Goal: Task Accomplishment & Management: Complete application form

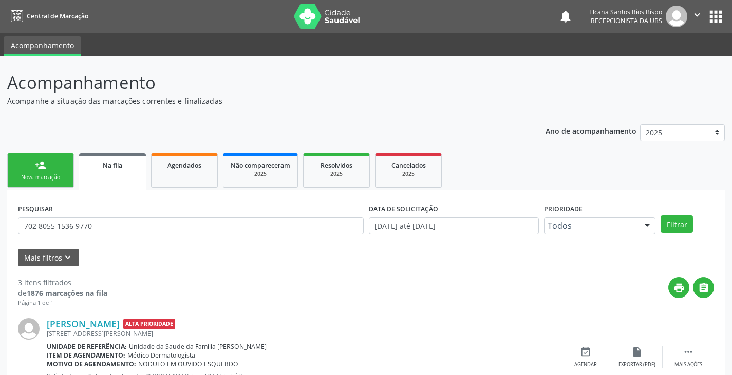
click at [59, 167] on link "person_add Nova marcação" at bounding box center [40, 171] width 67 height 34
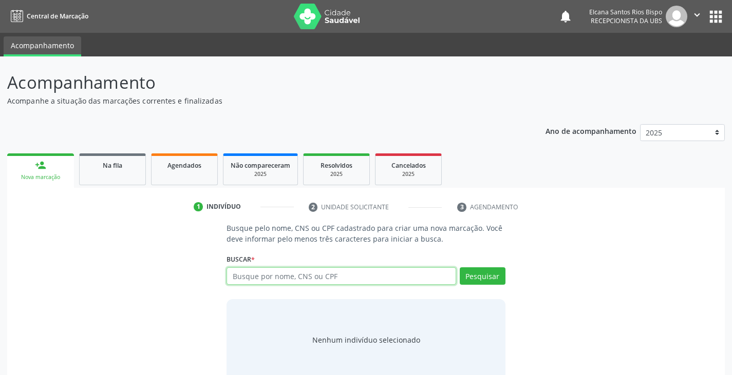
click at [324, 278] on input "text" at bounding box center [340, 276] width 229 height 17
type input "706008352583747"
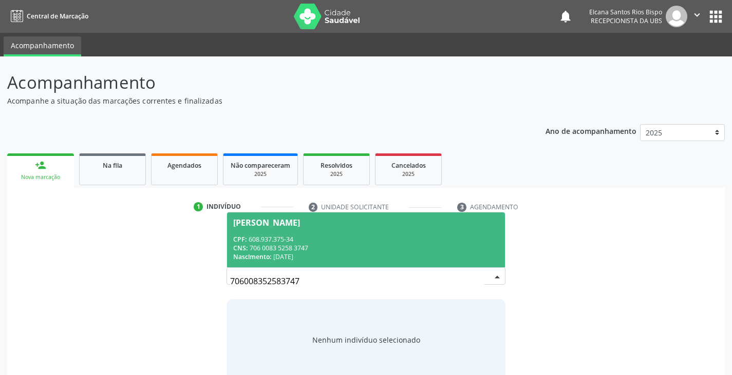
click at [317, 244] on div "CNS: 706 0083 5258 3747" at bounding box center [365, 248] width 265 height 9
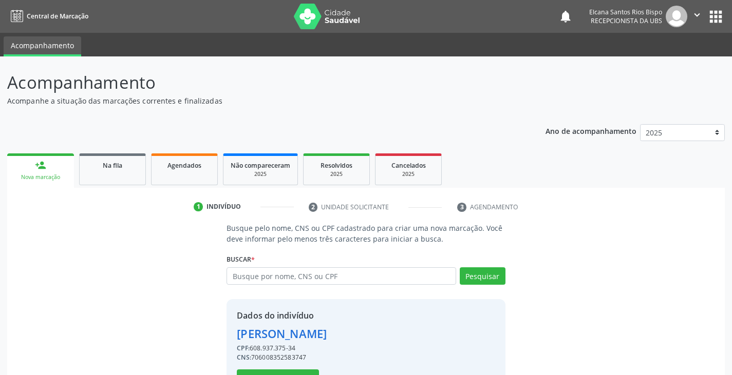
scroll to position [36, 0]
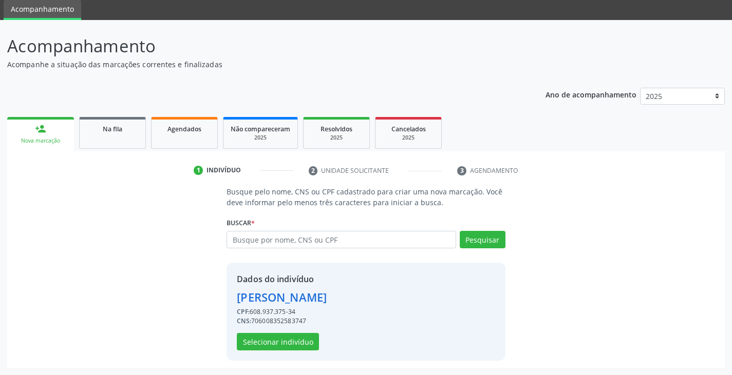
click at [280, 355] on div "Dados do indivíduo [PERSON_NAME] CPF: 608.937.375-34 CNS: 706008352583747 Selec…" at bounding box center [365, 312] width 278 height 98
click at [287, 341] on button "Selecionar indivíduo" at bounding box center [278, 341] width 82 height 17
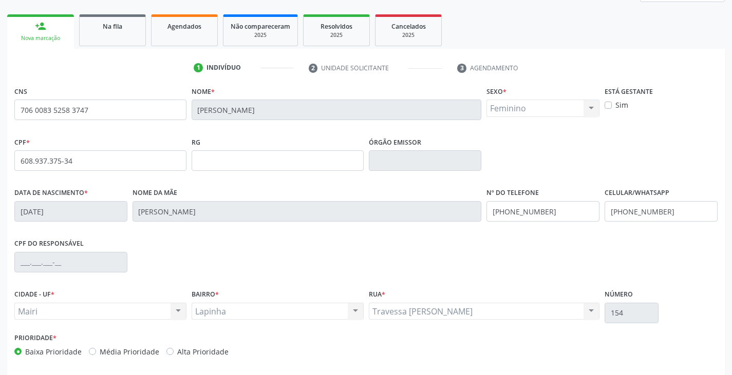
scroll to position [181, 0]
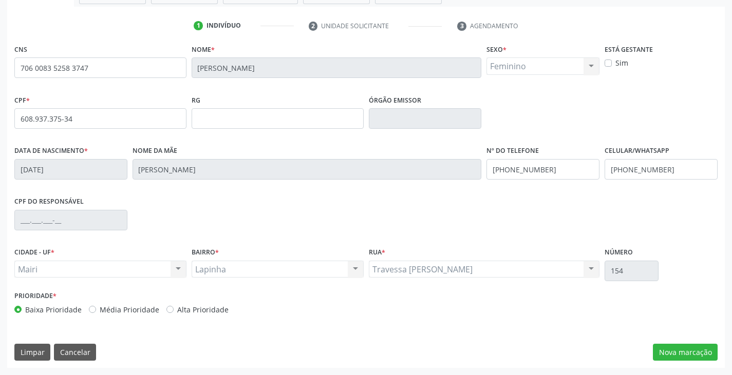
click at [187, 307] on label "Alta Prioridade" at bounding box center [202, 310] width 51 height 11
click at [174, 307] on input "Alta Prioridade" at bounding box center [169, 309] width 7 height 9
radio input "true"
click at [696, 350] on button "Nova marcação" at bounding box center [685, 352] width 65 height 17
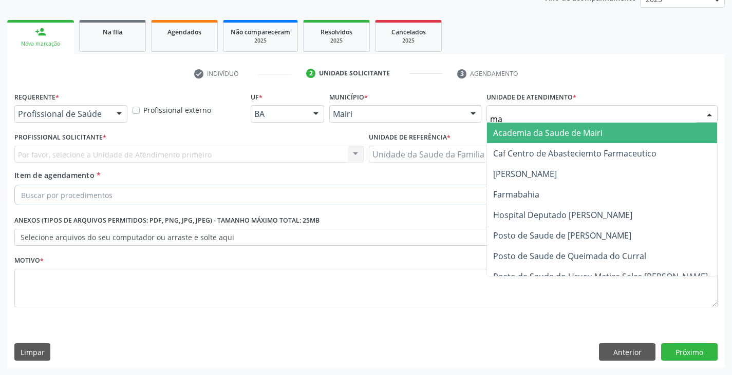
type input "mar"
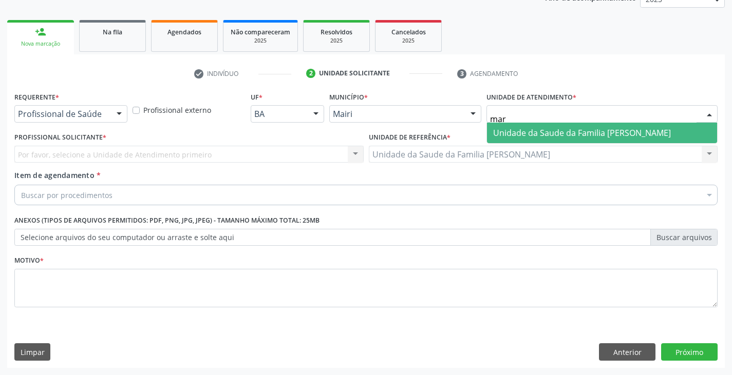
click at [544, 135] on span "Unidade da Saude da Familia [PERSON_NAME]" at bounding box center [582, 132] width 178 height 11
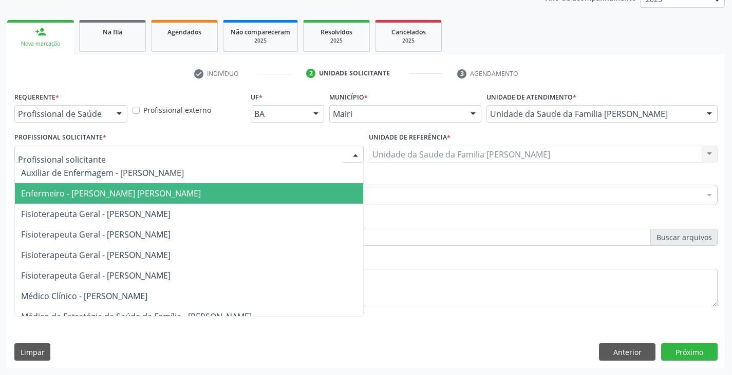
click at [65, 195] on span "Enfermeiro - [PERSON_NAME] [PERSON_NAME]" at bounding box center [111, 193] width 180 height 11
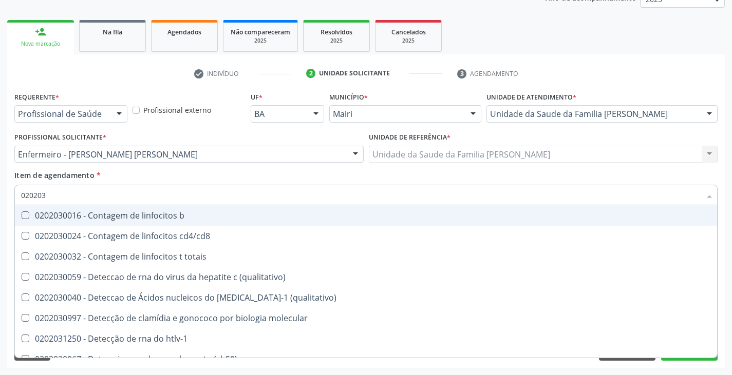
type input "0202038"
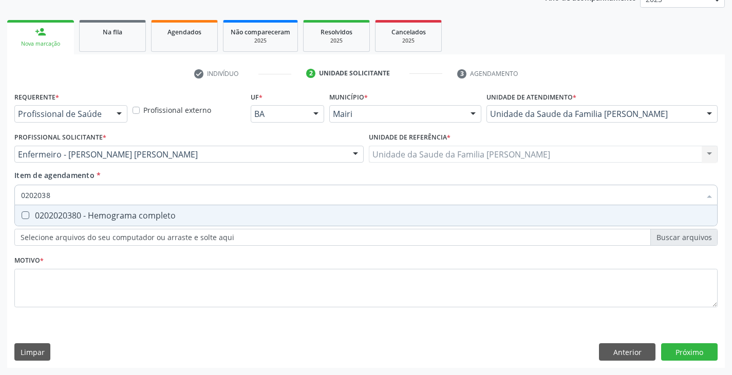
click at [96, 213] on div "0202020380 - Hemograma completo" at bounding box center [366, 216] width 690 height 8
checkbox completo "true"
type input "020203"
checkbox completo "false"
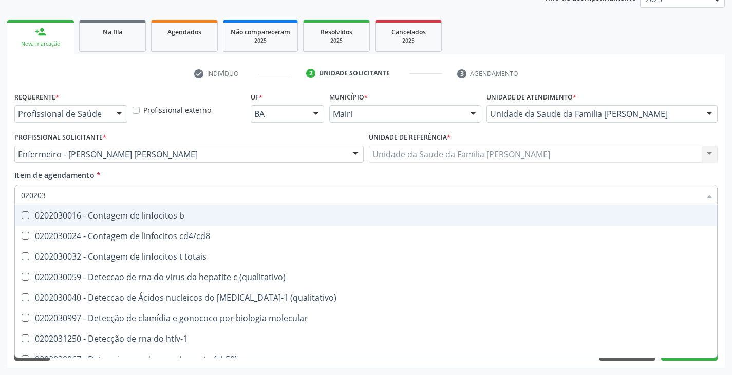
type input "02020"
checkbox completo "false"
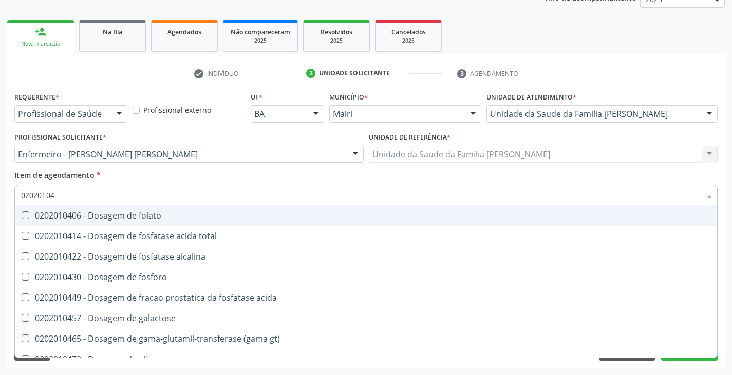
type input "020201047"
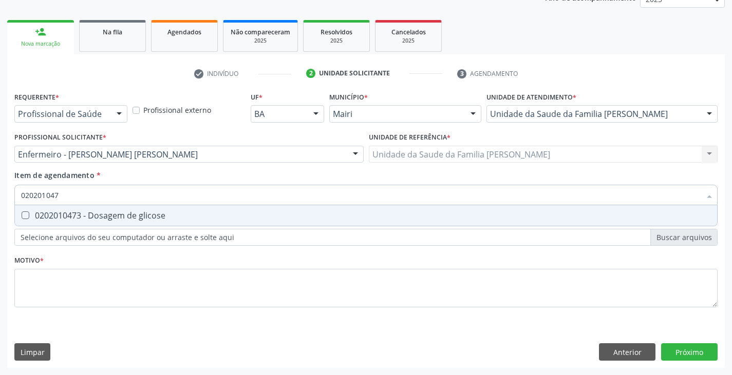
click at [96, 213] on div "0202010473 - Dosagem de glicose" at bounding box center [366, 216] width 690 height 8
checkbox glicose "true"
type input "02020104"
checkbox glicose "false"
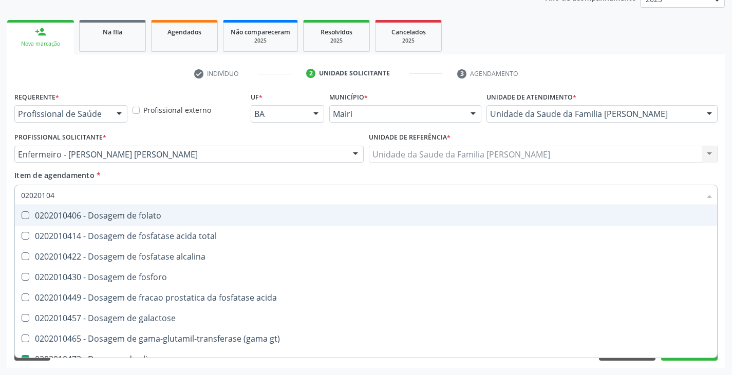
type input "0202010"
checkbox glicose "false"
type input "020201050"
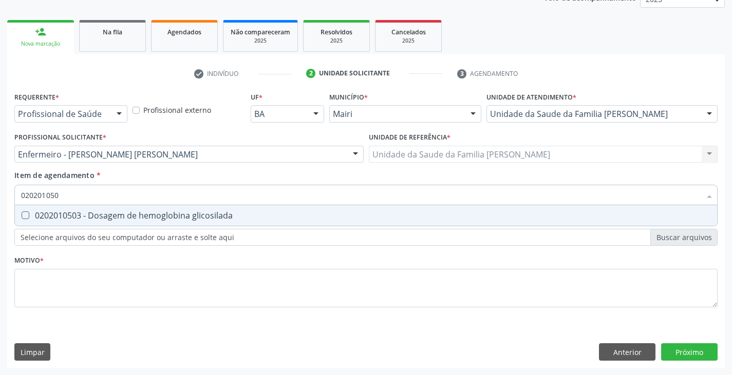
click at [96, 213] on div "0202010503 - Dosagem de hemoglobina glicosilada" at bounding box center [366, 216] width 690 height 8
checkbox glicosilada "true"
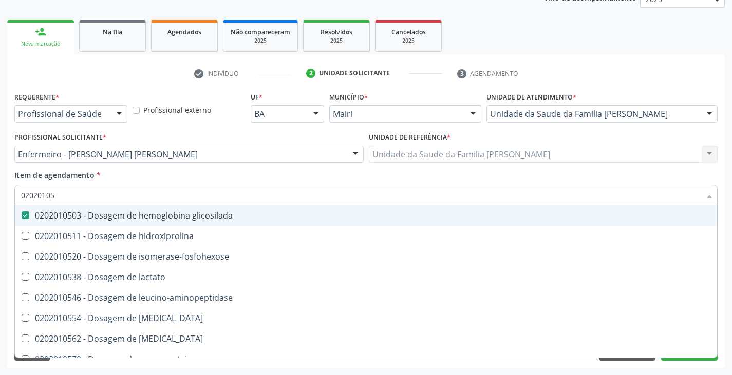
type input "0202010"
checkbox glicosilada "false"
type input "020201029"
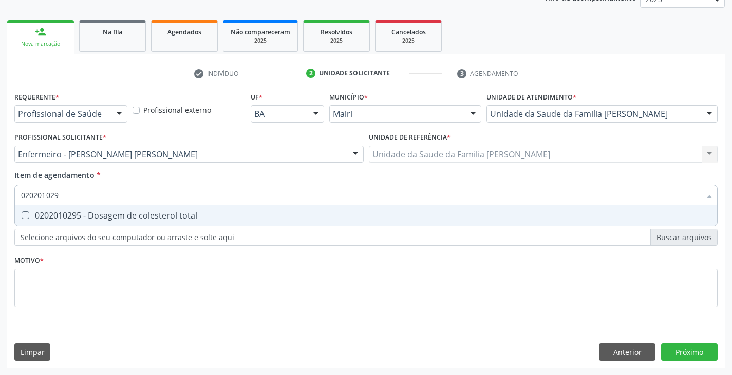
click at [96, 213] on div "0202010295 - Dosagem de colesterol total" at bounding box center [366, 216] width 690 height 8
checkbox total "true"
type input "02020102"
checkbox total "false"
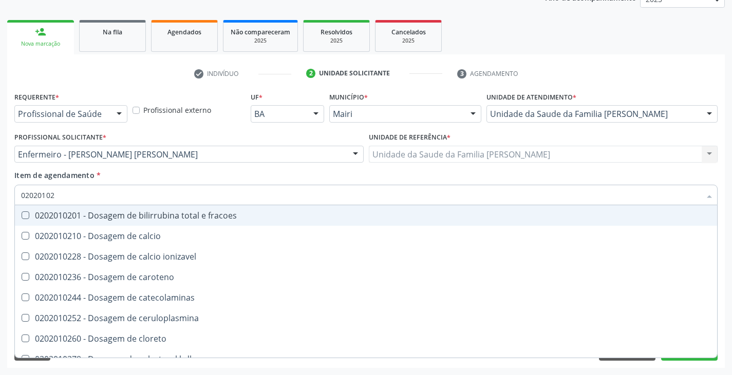
type input "020201028"
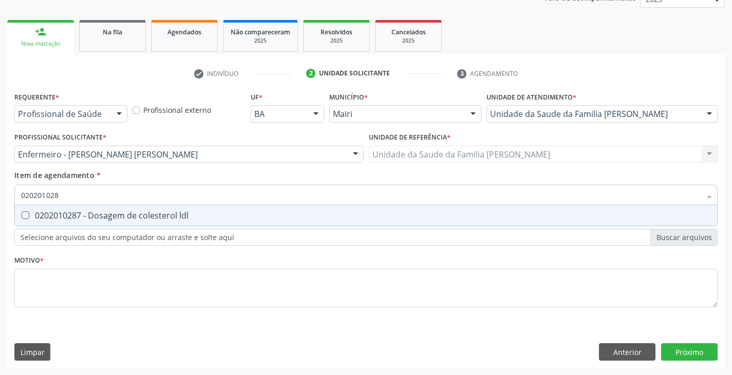
click at [96, 213] on div "0202010287 - Dosagem de colesterol ldl" at bounding box center [366, 216] width 690 height 8
checkbox ldl "true"
type input "02020102"
checkbox ldl "false"
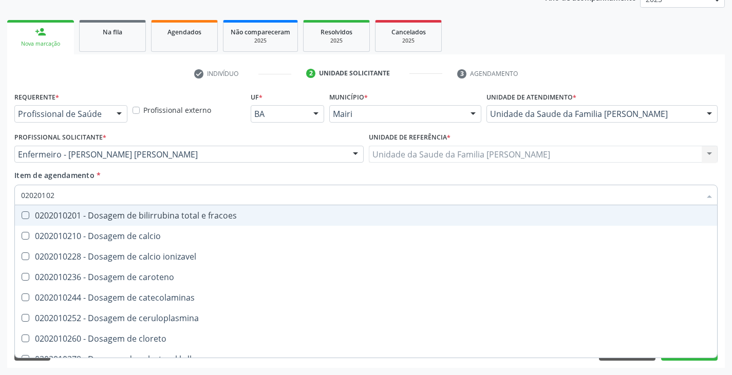
type input "020201027"
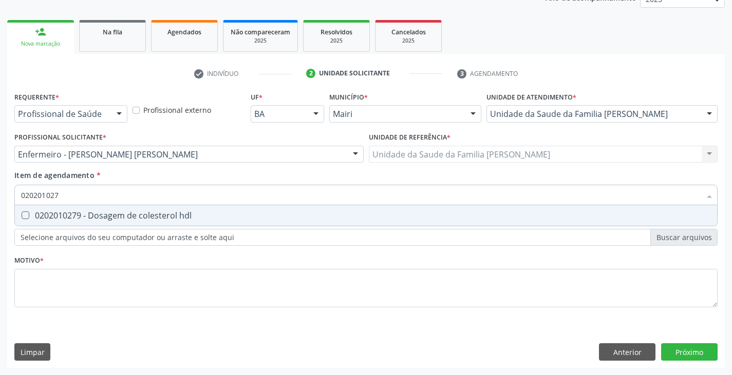
click at [96, 213] on div "0202010279 - Dosagem de colesterol hdl" at bounding box center [366, 216] width 690 height 8
checkbox hdl "true"
type input "02020102"
checkbox hdl "false"
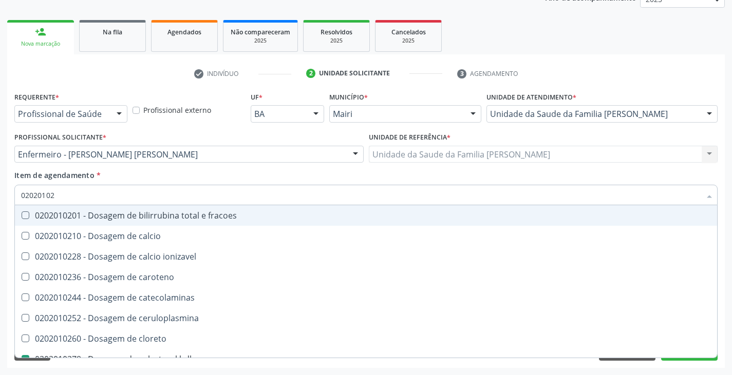
type input "0202010"
checkbox hdl "false"
checkbox ldl "false"
checkbox total "false"
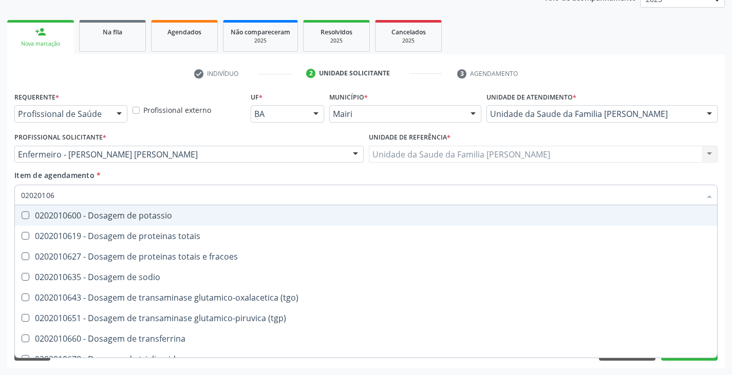
type input "020201067"
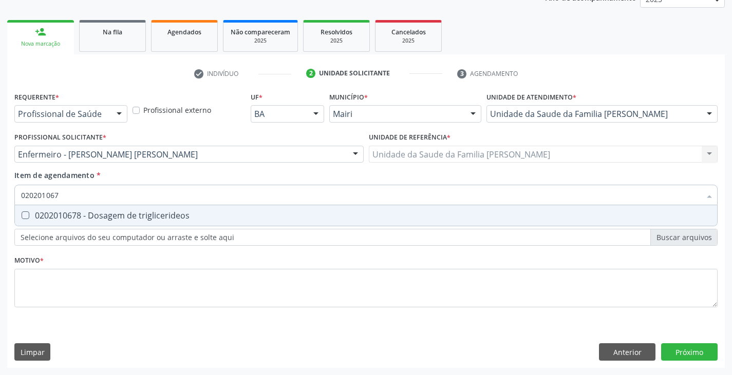
click at [96, 213] on div "0202010678 - Dosagem de triglicerideos" at bounding box center [366, 216] width 690 height 8
checkbox triglicerideos "true"
type input "02020106"
checkbox triglicerideos "false"
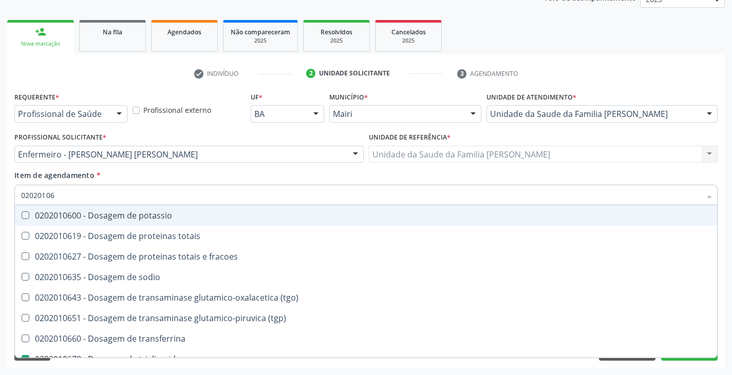
type input "020201064"
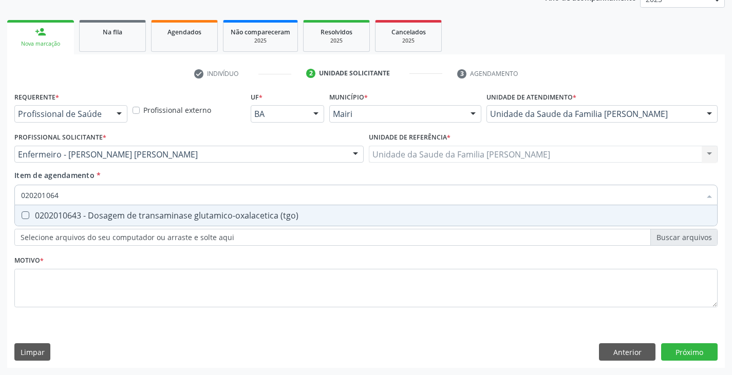
click at [94, 214] on div "0202010643 - Dosagem de transaminase glutamico-oxalacetica (tgo)" at bounding box center [366, 216] width 690 height 8
checkbox \(tgo\) "true"
type input "02020106"
checkbox \(tgo\) "false"
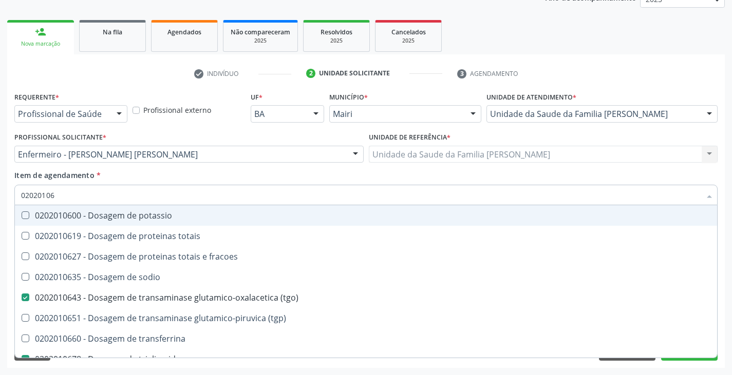
type input "020201065"
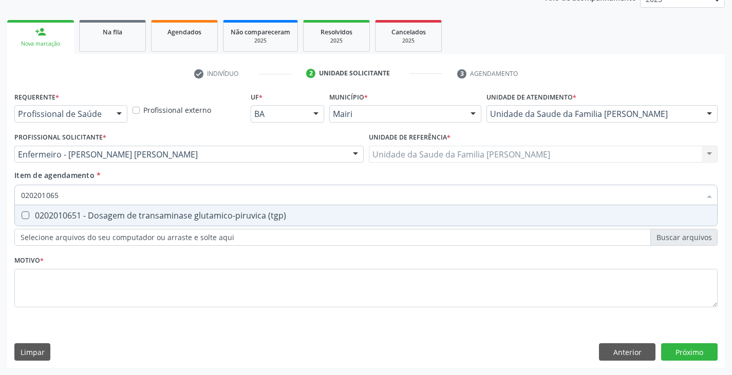
click at [93, 215] on div "0202010651 - Dosagem de transaminase glutamico-piruvica (tgp)" at bounding box center [366, 216] width 690 height 8
checkbox \(tgp\) "true"
type input "02020106"
checkbox \(tgp\) "false"
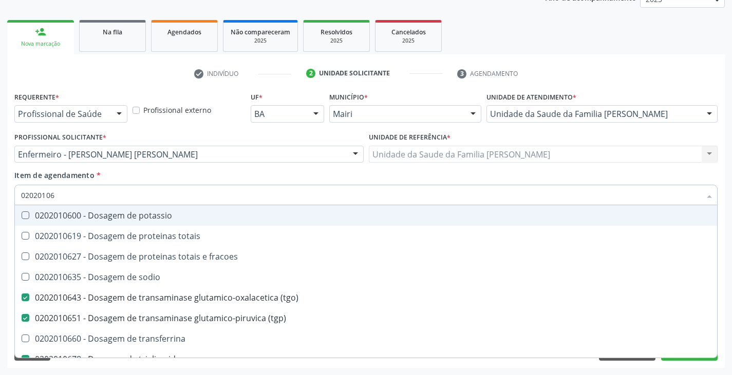
type input "0202010"
checkbox \(tgo\) "false"
checkbox \(tgp\) "false"
checkbox triglicerideos "false"
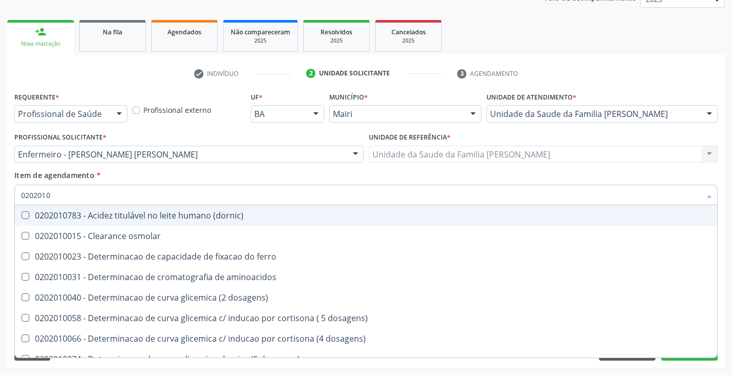
type input "02020106"
checkbox dosagens\) "true"
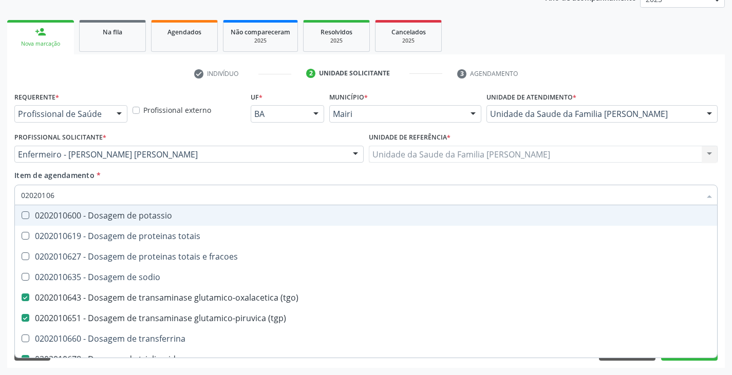
type input "020201069"
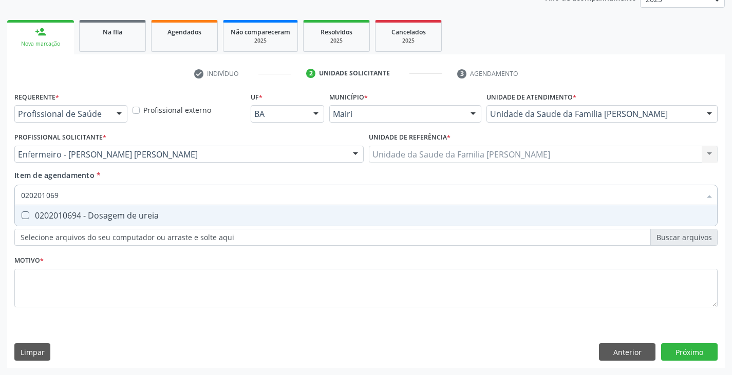
click at [93, 215] on div "0202010694 - Dosagem de ureia" at bounding box center [366, 216] width 690 height 8
checkbox ureia "true"
type input "02020106"
checkbox ureia "false"
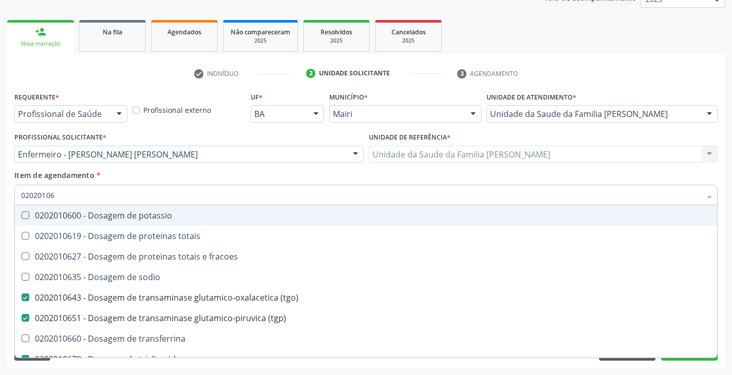
type input "0202010"
checkbox \(tgo\) "false"
checkbox \(tgp\) "false"
checkbox triglicerideos "false"
checkbox ureia "false"
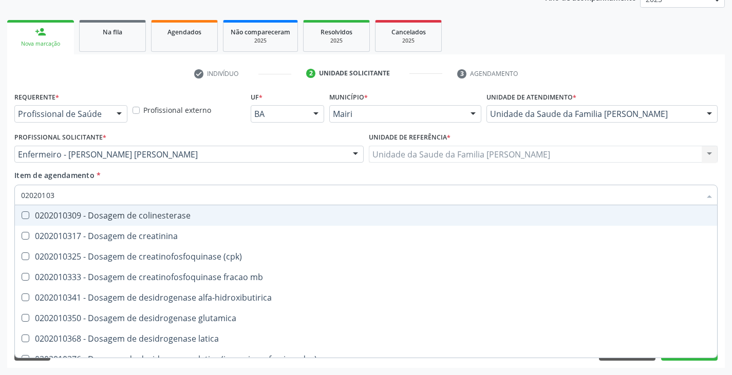
type input "020201031"
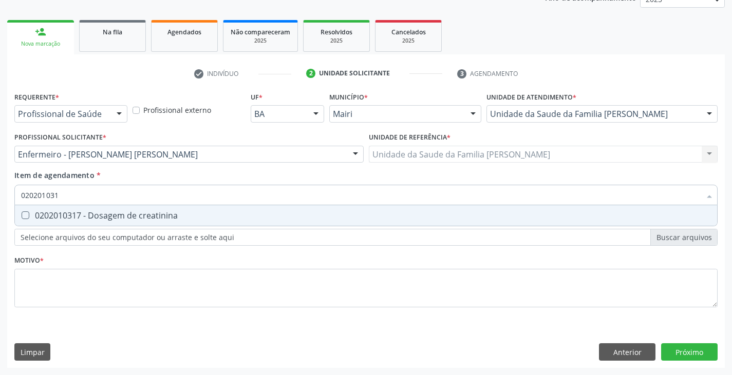
click at [93, 215] on div "0202010317 - Dosagem de creatinina" at bounding box center [366, 216] width 690 height 8
checkbox creatinina "true"
type input "02020103"
checkbox creatinina "false"
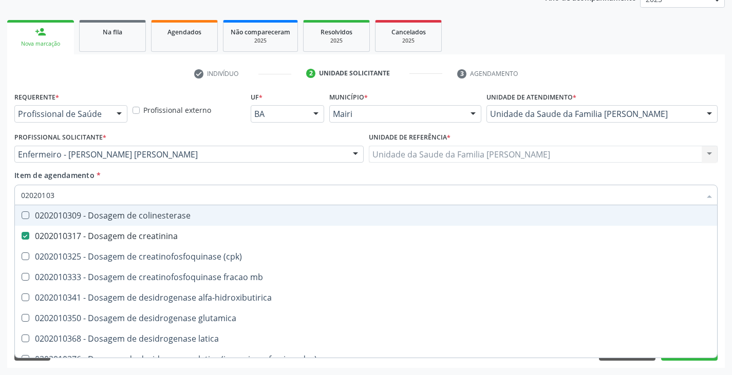
type input "0202010"
checkbox creatinina "false"
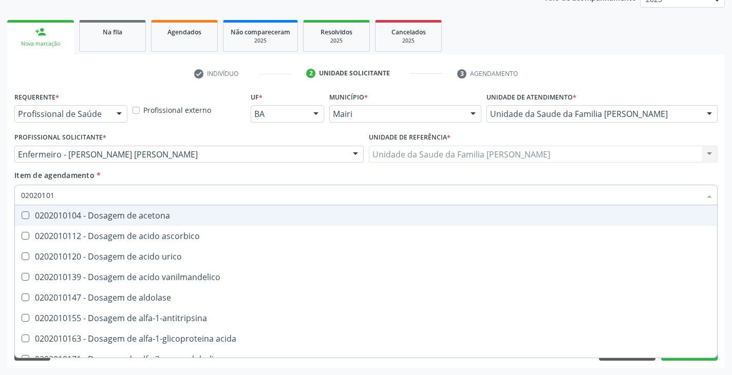
type input "020201012"
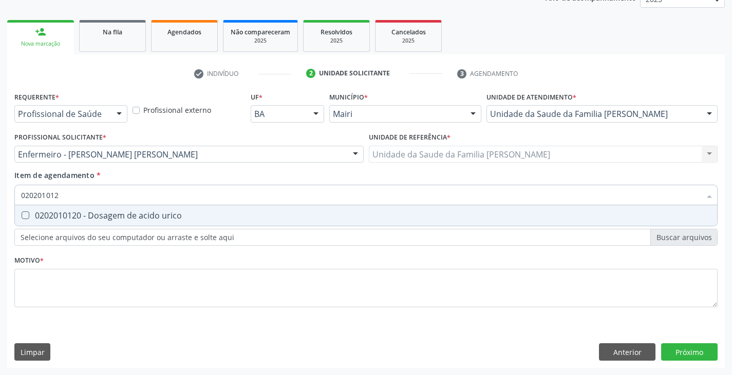
click at [93, 215] on div "0202010120 - Dosagem de acido urico" at bounding box center [366, 216] width 690 height 8
checkbox urico "true"
type input "02020101"
checkbox urico "false"
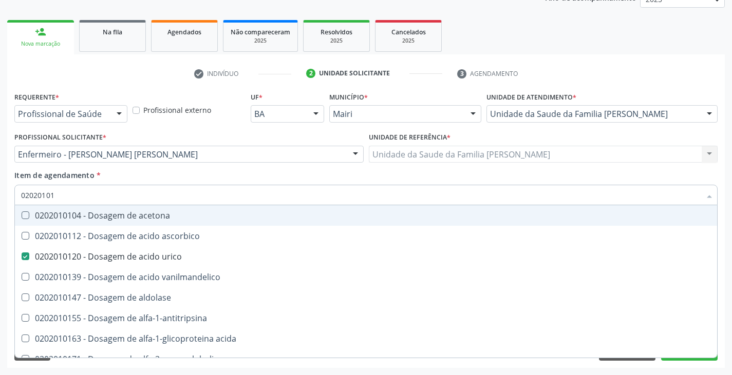
type input "0202010"
checkbox urico "false"
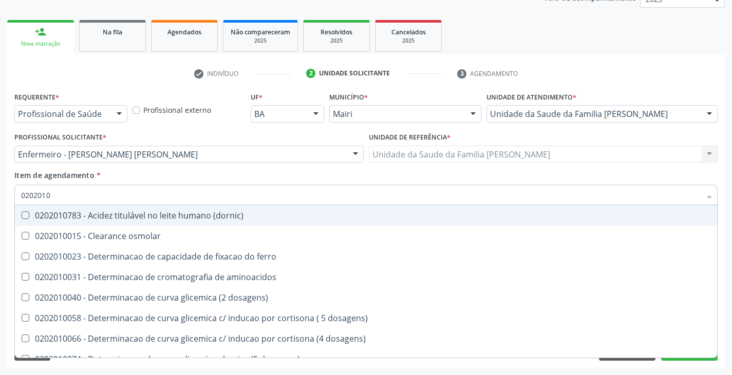
type input "020201"
checkbox urico "false"
checkbox alfa-2-macroglobulina "true"
checkbox hdl "false"
checkbox ldl "false"
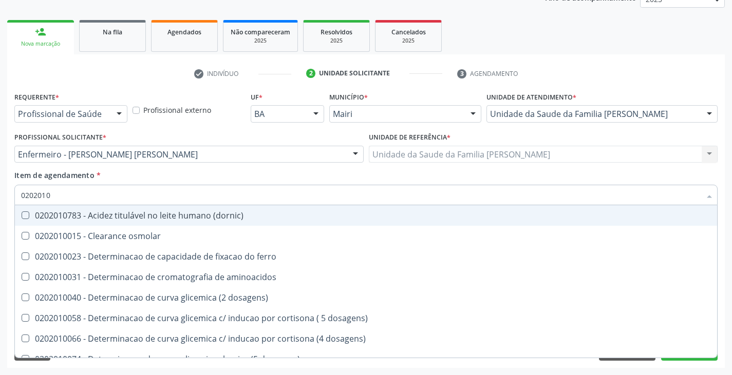
checkbox total "false"
checkbox creatinina "false"
checkbox alfa-hidroxibutirica "true"
checkbox glutamica "true"
checkbox latica "true"
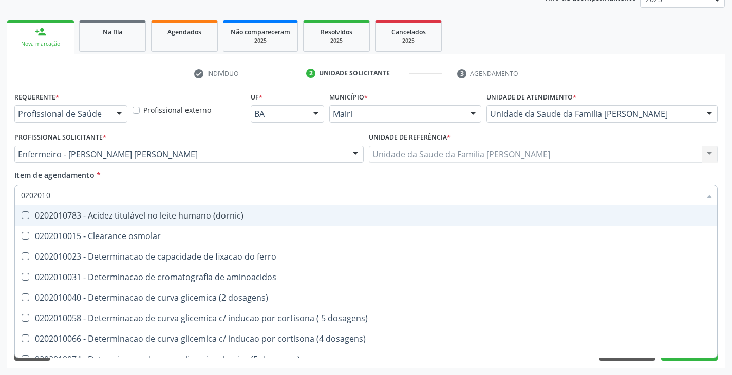
checkbox ferritina "true"
checkbox glicose "false"
checkbox glicosilada "false"
checkbox magnesio "true"
checkbox porfirinas "true"
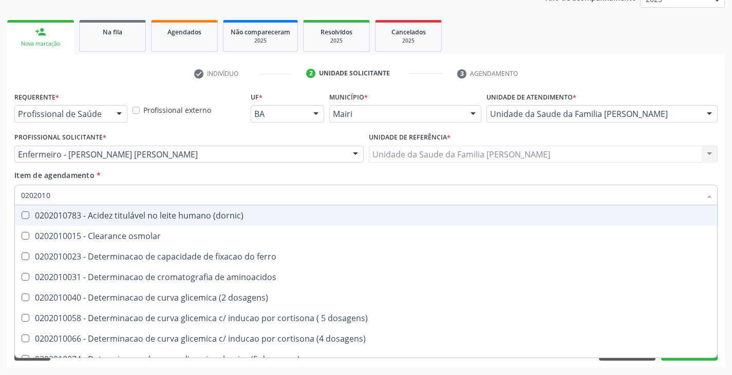
checkbox \(tgo\) "false"
checkbox \(tgp\) "false"
checkbox triglicerideos "false"
checkbox ureia "false"
checkbox \) "true"
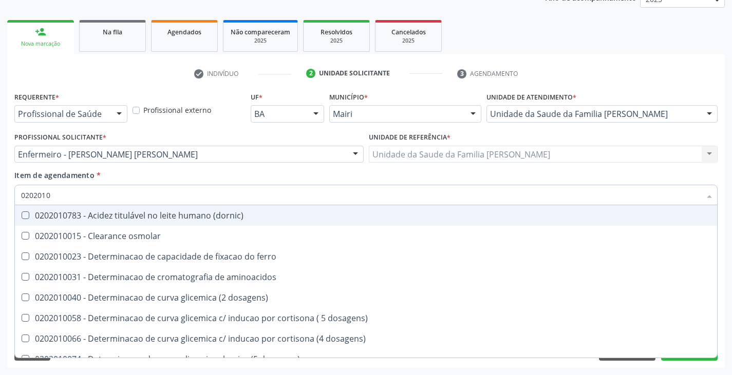
checkbox d-xilose "true"
type input "02020"
checkbox urico "false"
checkbox hdl "false"
checkbox ldl "false"
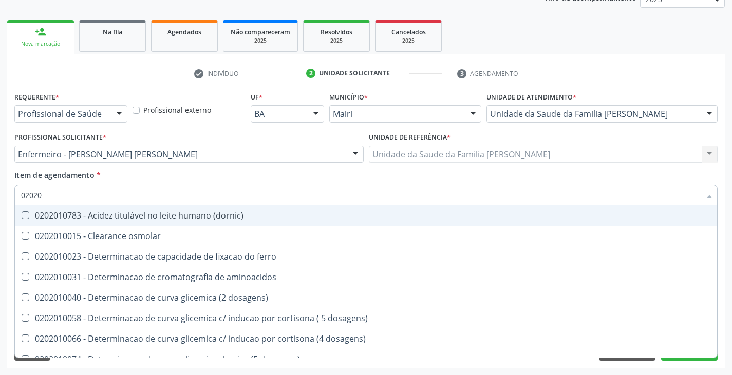
checkbox total "false"
checkbox creatinina "false"
checkbox glicose "false"
checkbox glicosilada "false"
checkbox \(tgo\) "false"
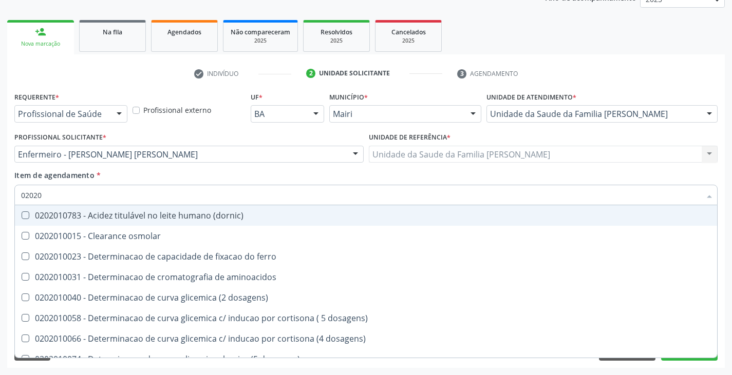
checkbox \(tgp\) "false"
checkbox triglicerideos "false"
type input "0202"
checkbox ureia "false"
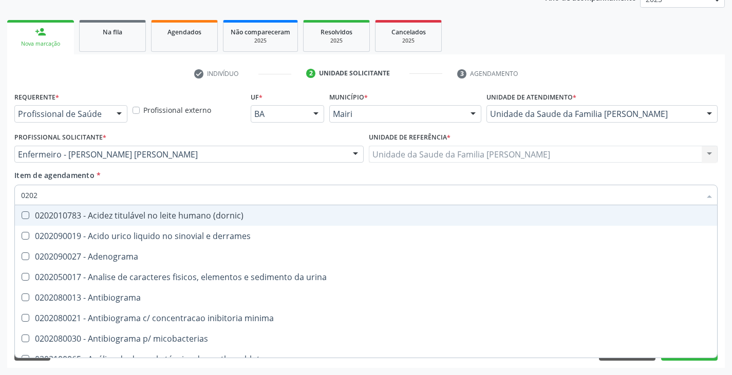
type input "020"
checkbox urico "false"
checkbox hdl "false"
checkbox ldl "false"
checkbox total "false"
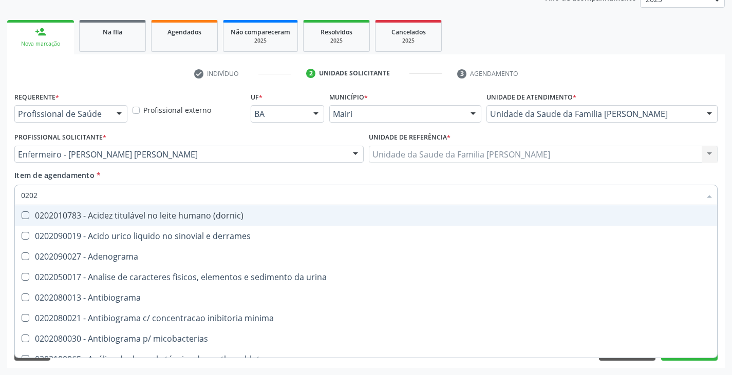
checkbox creatinina "false"
checkbox glicose "false"
checkbox glicosilada "false"
checkbox \(tgo\) "false"
checkbox \(tgp\) "false"
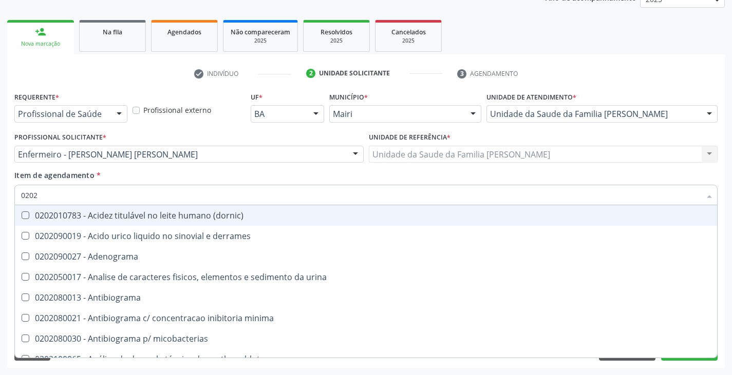
checkbox triglicerideos "false"
checkbox ureia "false"
checkbox completo "false"
checkbox contenção "true"
checkbox impactado\) "true"
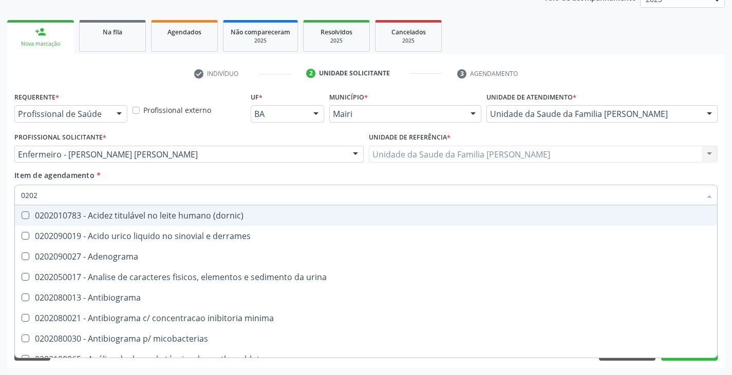
checkbox exostoses "true"
checkbox bucomaxilofacial "true"
checkbox unilateral "true"
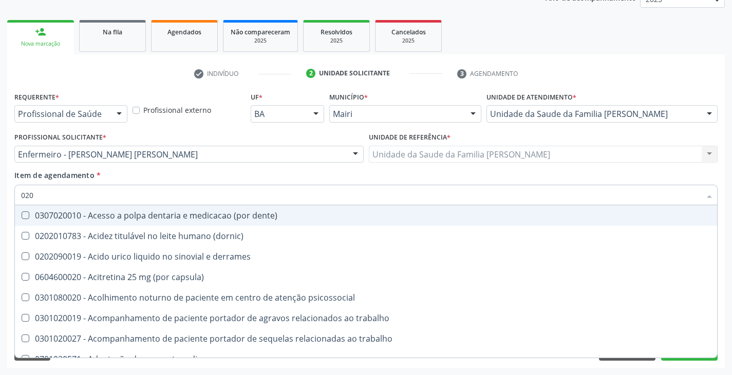
type input "02"
checkbox urico "false"
checkbox hdl "false"
checkbox ldl "false"
checkbox total "false"
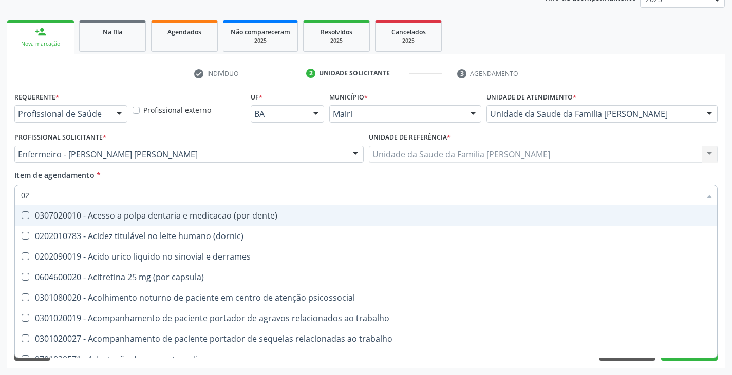
checkbox creatinina "false"
checkbox glicose "false"
checkbox glicosilada "false"
checkbox \(tgo\) "false"
checkbox \(tgp\) "false"
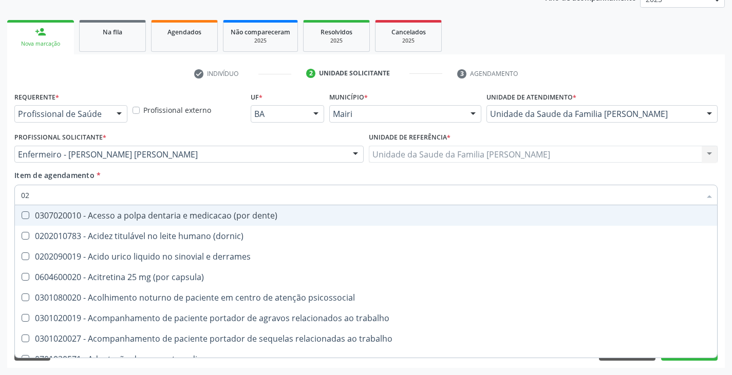
checkbox triglicerideos "false"
checkbox ureia "false"
checkbox b12 "true"
checkbox metabolismo "true"
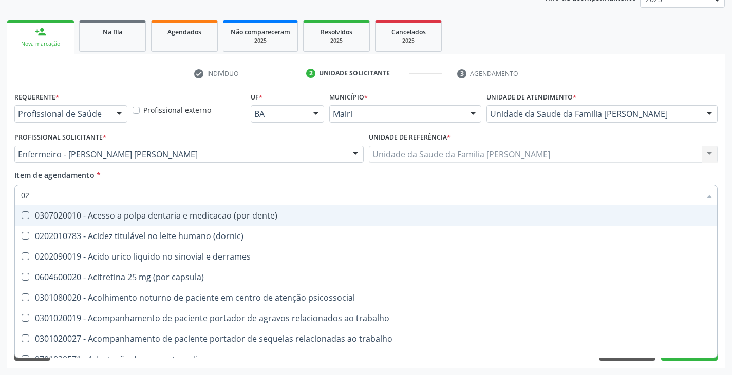
checkbox Enterectomia "true"
checkbox anvisa "true"
checkbox \) "true"
checkbox branquial "true"
checkbox cerebral "true"
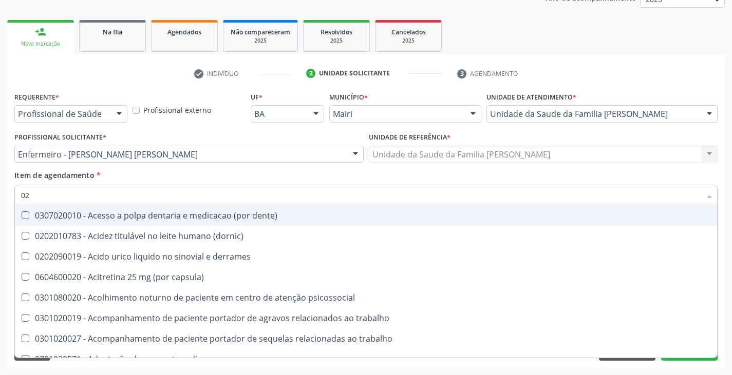
checkbox \(cdi\) "true"
checkbox Glossorrafia "true"
checkbox cava "true"
checkbox completo "false"
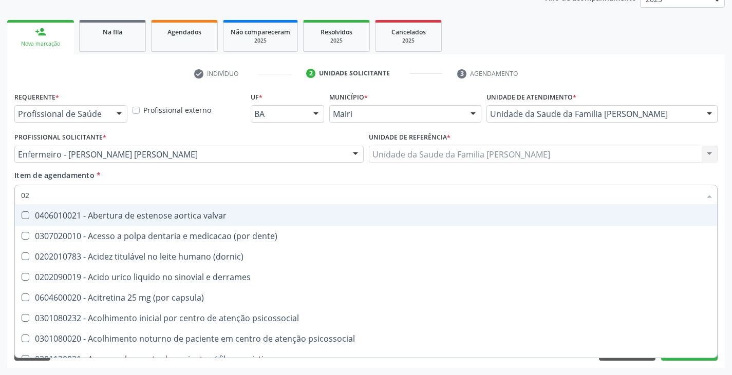
type input "0"
checkbox urico "false"
checkbox hdl "false"
checkbox ldl "false"
checkbox total "false"
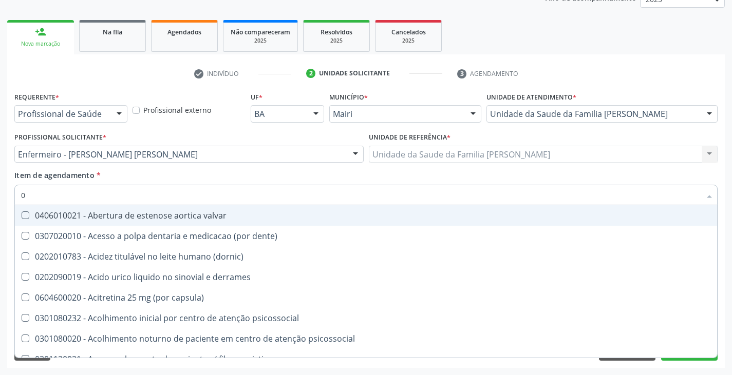
checkbox creatinina "false"
checkbox glicose "false"
checkbox glicosilada "false"
checkbox \(tgo\) "false"
checkbox \(tgp\) "false"
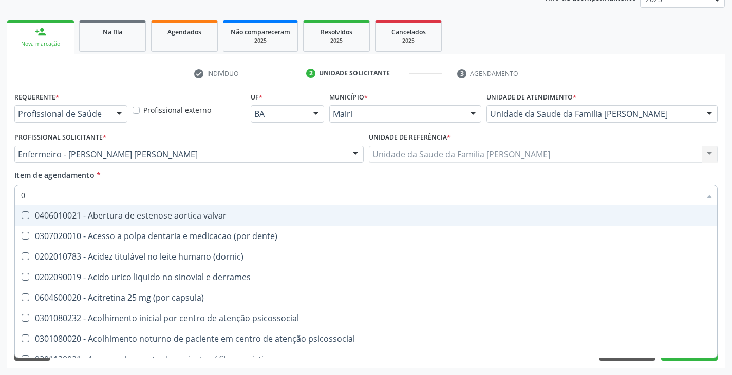
checkbox triglicerideos "false"
checkbox ureia "false"
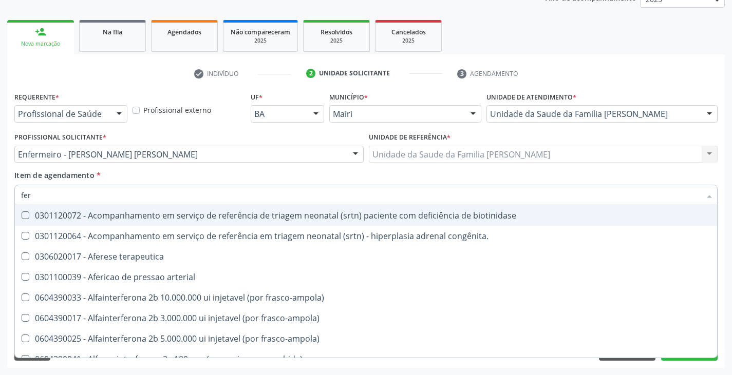
type input "ferr"
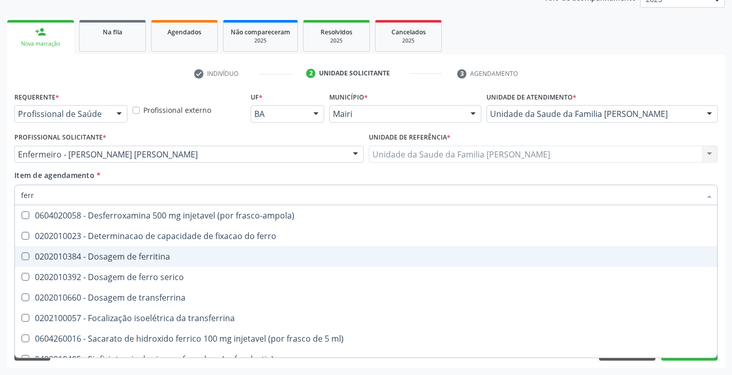
click at [116, 258] on div "0202010384 - Dosagem de ferritina" at bounding box center [366, 257] width 690 height 8
checkbox ferritina "true"
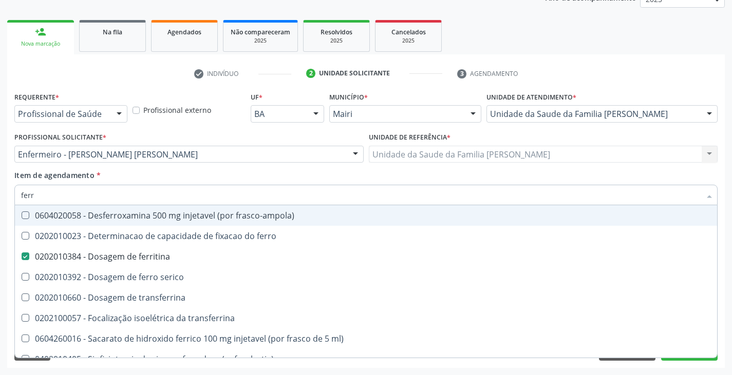
click at [152, 168] on div "Profissional Solicitante * Enfermeiro - [PERSON_NAME] Auxiliar de Enfermagem - …" at bounding box center [189, 150] width 354 height 40
checkbox ferro "true"
checkbox serico "true"
checkbox transferrina "true"
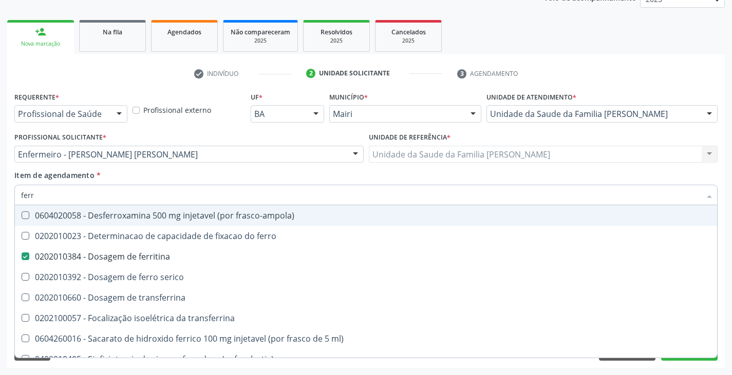
checkbox ml\) "true"
checkbox \(nefroplastia\) "true"
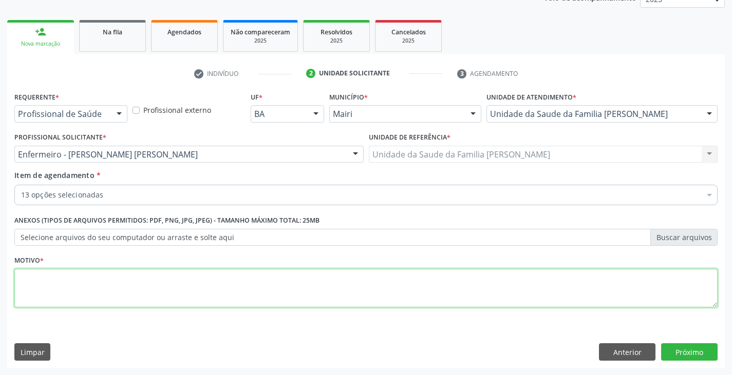
click at [91, 288] on textarea at bounding box center [365, 288] width 703 height 39
type textarea "avaliação"
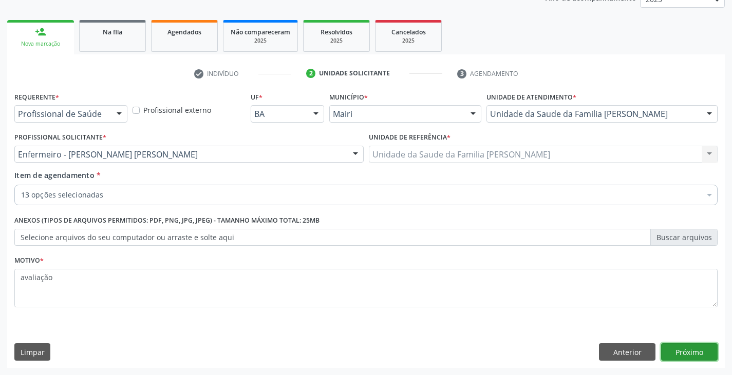
click at [682, 349] on button "Próximo" at bounding box center [689, 352] width 56 height 17
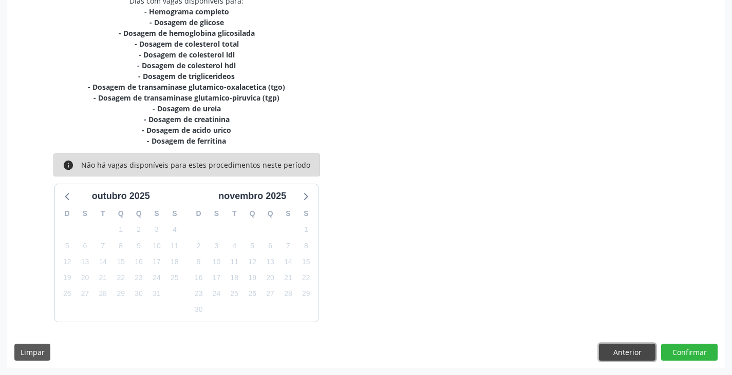
click at [622, 348] on button "Anterior" at bounding box center [627, 352] width 56 height 17
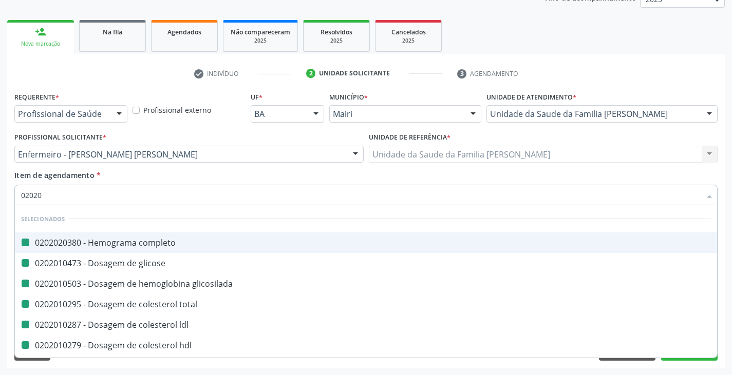
type input "020205"
checkbox completo "false"
checkbox glicose "false"
checkbox glicosilada "false"
checkbox total "false"
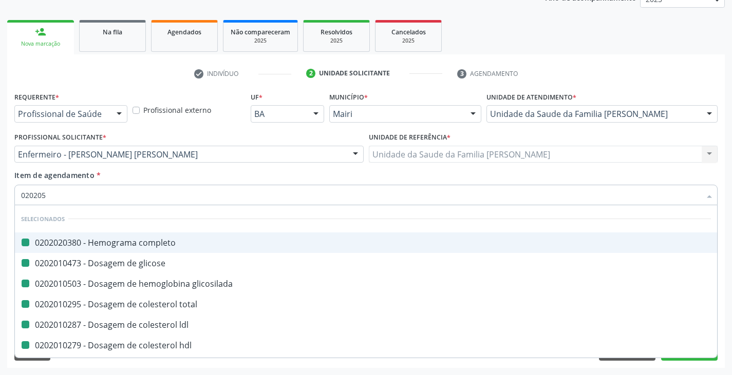
checkbox ldl "false"
checkbox hdl "false"
checkbox triglicerideos "false"
checkbox \(tgo\) "false"
checkbox \(tgp\) "false"
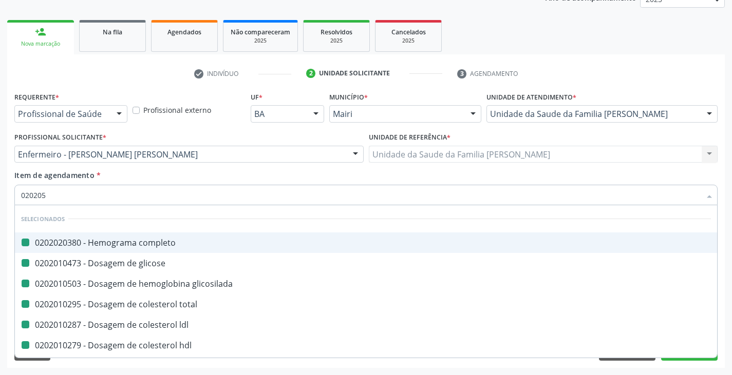
checkbox ureia "false"
checkbox creatinina "false"
checkbox urico "false"
checkbox ferritina "false"
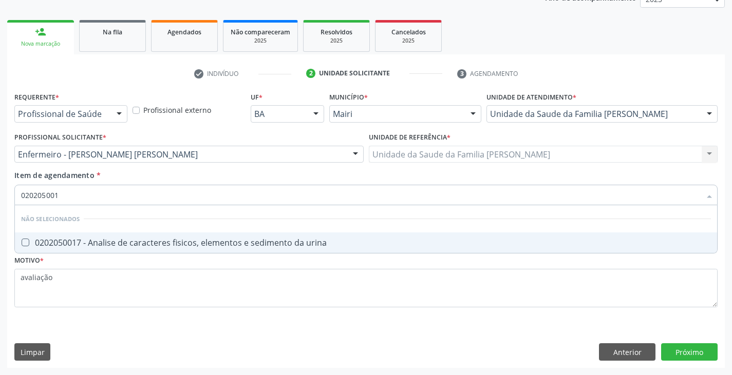
type input "0202050017"
click at [88, 237] on span "0202050017 - Analise de caracteres fisicos, elementos e sedimento da urina" at bounding box center [366, 243] width 702 height 21
checkbox urina "true"
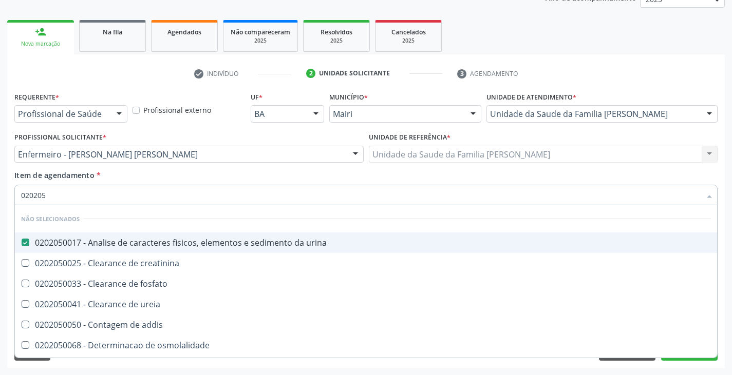
type input "02020"
checkbox creatinina "true"
checkbox fosfato "true"
checkbox ureia "true"
checkbox addis "true"
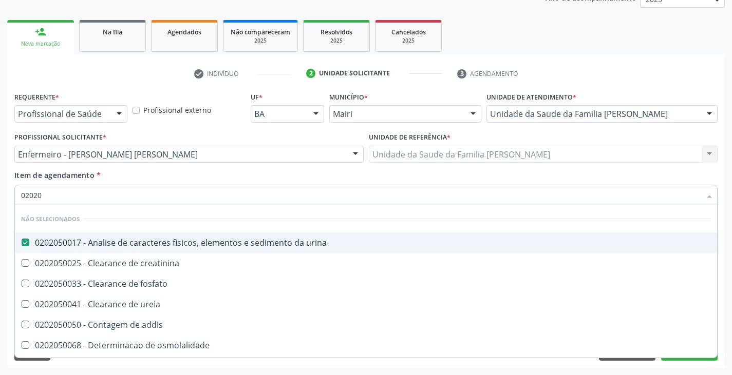
checkbox osmolalidade "true"
checkbox citrato "true"
checkbox urina "true"
checkbox oxalato "true"
checkbox horas\) "true"
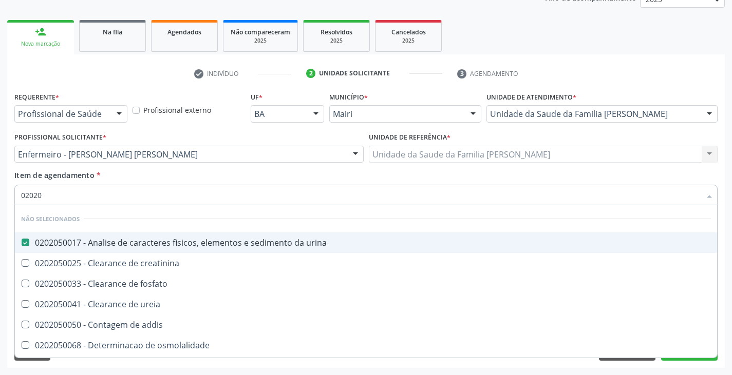
checkbox organicos "true"
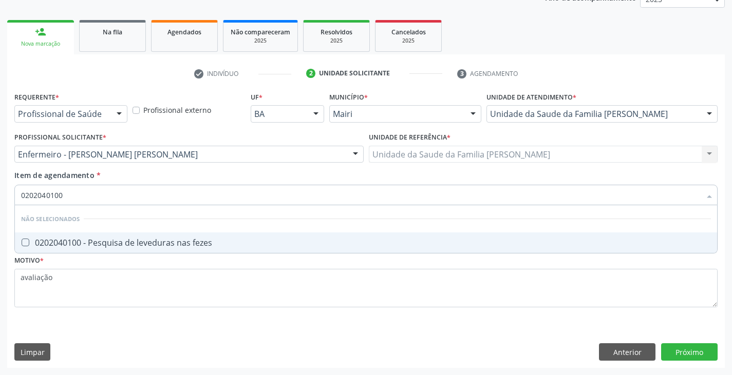
click at [88, 237] on span "0202040100 - Pesquisa de leveduras nas fezes" at bounding box center [366, 243] width 702 height 21
click at [684, 352] on div "Requerente * Profissional de Saúde Profissional de Saúde Paciente Nenhum result…" at bounding box center [365, 228] width 717 height 279
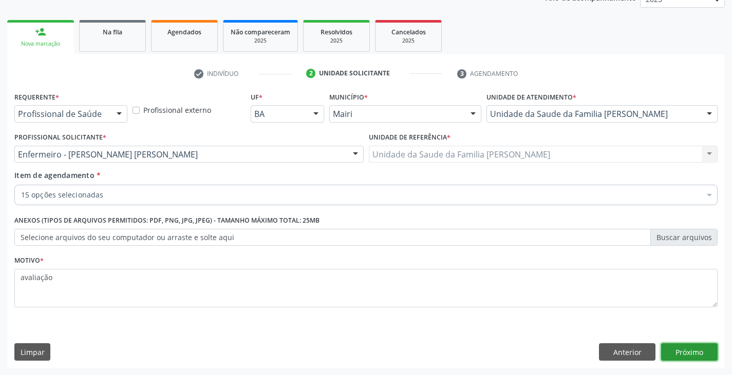
click at [691, 348] on button "Próximo" at bounding box center [689, 352] width 56 height 17
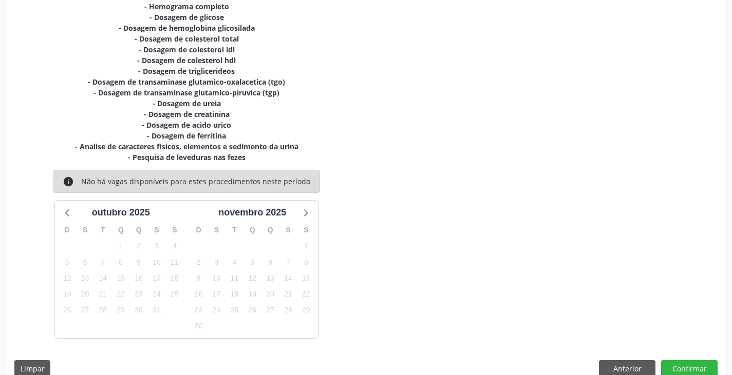
scroll to position [253, 0]
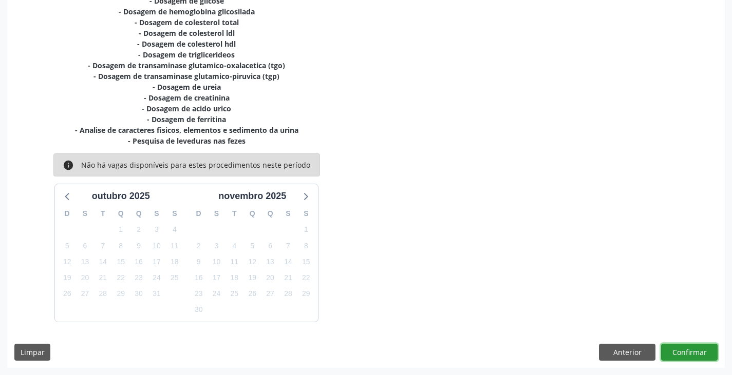
click at [704, 360] on button "Confirmar" at bounding box center [689, 352] width 56 height 17
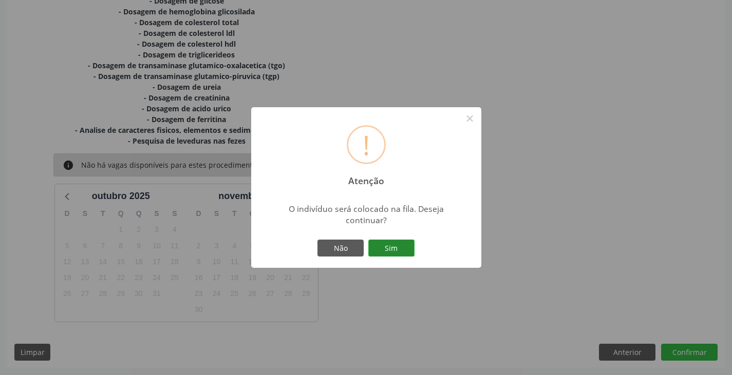
click at [405, 245] on button "Sim" at bounding box center [391, 248] width 46 height 17
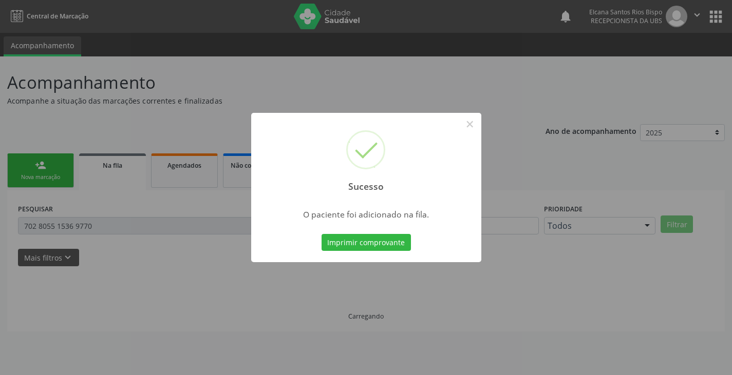
scroll to position [0, 0]
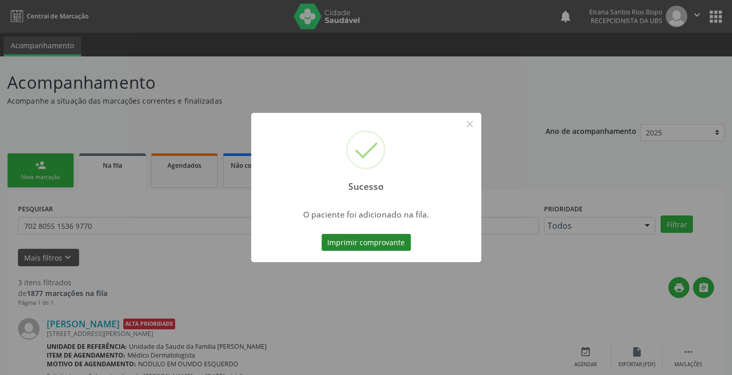
click at [392, 243] on button "Imprimir comprovante" at bounding box center [365, 242] width 89 height 17
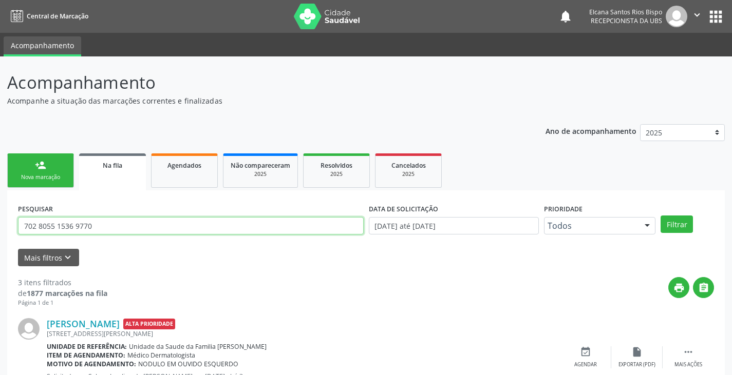
drag, startPoint x: 101, startPoint y: 224, endPoint x: 0, endPoint y: 221, distance: 101.2
click at [0, 221] on div "Acompanhamento Acompanhe a situação das marcações correntes e finalizadas Relat…" at bounding box center [366, 333] width 732 height 554
paste input "706 0083 5258 3747"
click at [660, 216] on button "Filtrar" at bounding box center [676, 224] width 32 height 17
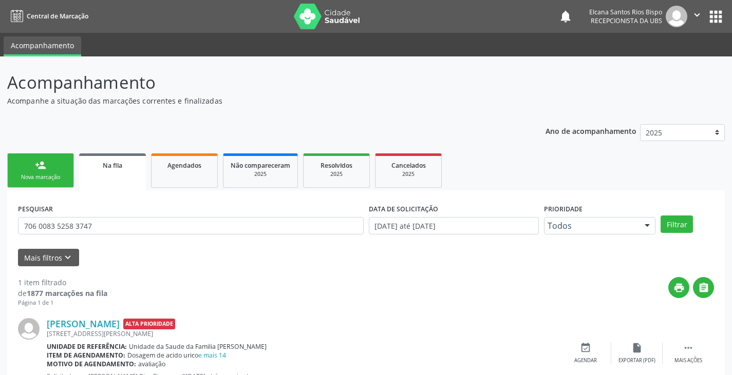
scroll to position [42, 0]
